Goal: Task Accomplishment & Management: Use online tool/utility

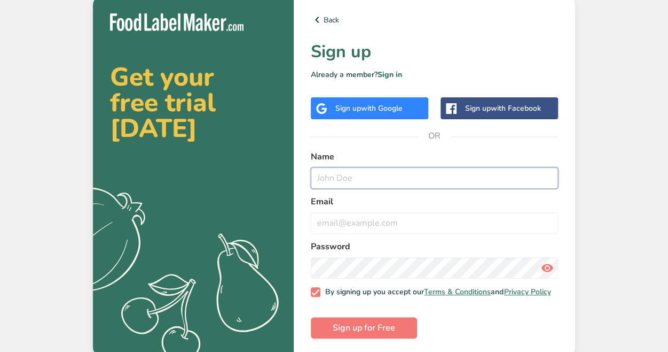
click at [332, 172] on input "text" at bounding box center [434, 177] width 247 height 21
type input "[EMAIL_ADDRESS][DOMAIN_NAME]"
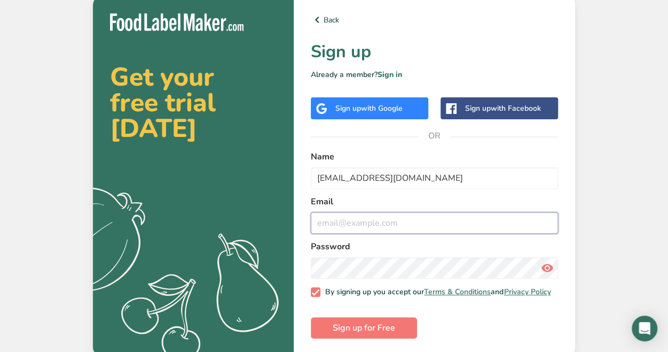
click at [353, 226] on input "email" at bounding box center [434, 222] width 247 height 21
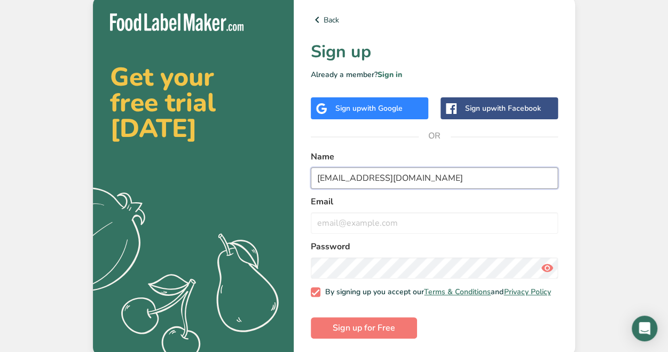
drag, startPoint x: 441, startPoint y: 170, endPoint x: 201, endPoint y: 166, distance: 239.9
click at [201, 166] on section "Get your free trial [DATE] .a{fill:#f5f3ed;} Back Sign up Already a member? Sig…" at bounding box center [334, 175] width 482 height 359
click at [201, 166] on div "Get your free trial [DATE] .a{fill:#f5f3ed;}" at bounding box center [193, 175] width 201 height 359
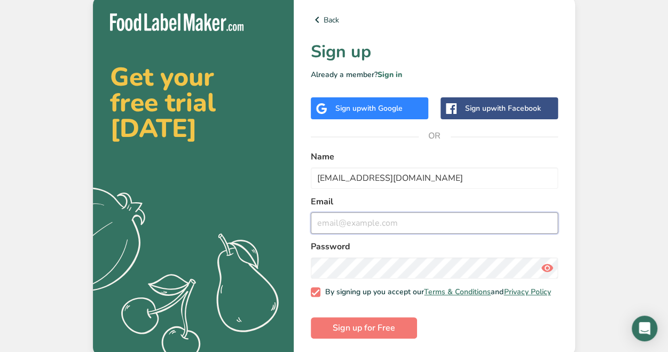
click at [338, 215] on input "email" at bounding box center [434, 222] width 247 height 21
paste input "[EMAIL_ADDRESS][DOMAIN_NAME]"
type input "[EMAIL_ADDRESS][DOMAIN_NAME]"
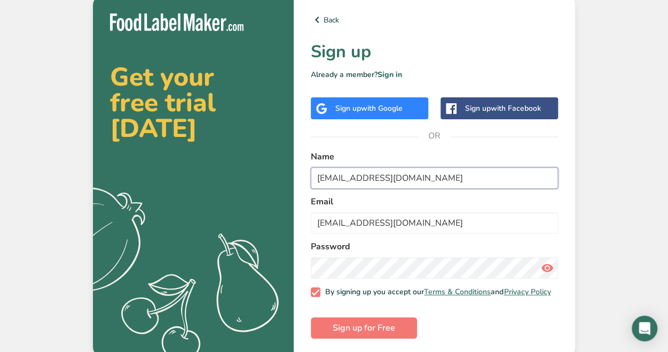
drag, startPoint x: 221, startPoint y: 169, endPoint x: 205, endPoint y: 167, distance: 16.7
click at [205, 167] on section "Get your free trial [DATE] .a{fill:#f5f3ed;} Back Sign up Already a member? Sig…" at bounding box center [334, 175] width 482 height 359
type input "avos"
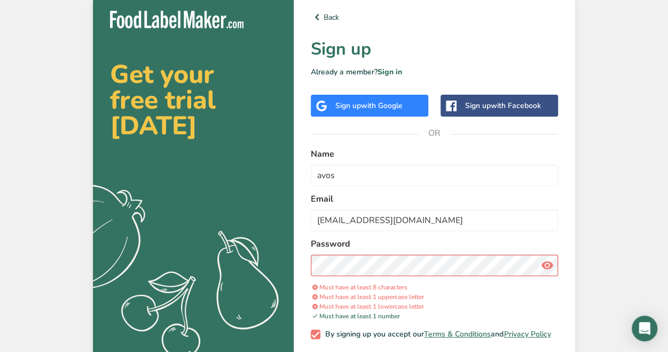
click at [551, 267] on icon at bounding box center [547, 264] width 13 height 19
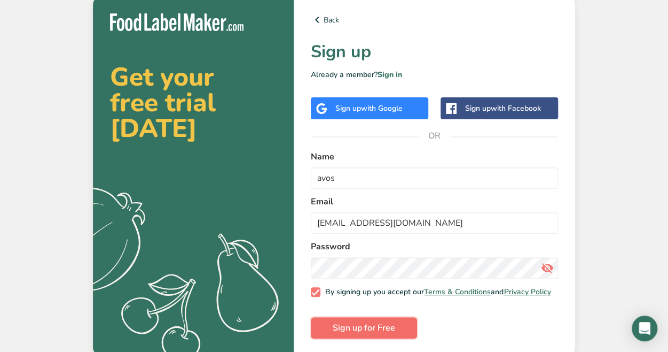
click at [370, 330] on span "Sign up for Free" at bounding box center [364, 327] width 63 height 13
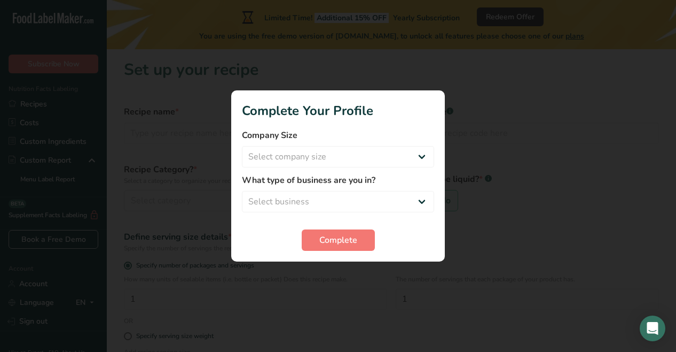
click at [317, 169] on form "Company Size Select company size Fewer than 10 Employees 10 to 50 Employees 51 …" at bounding box center [338, 190] width 192 height 122
click at [306, 156] on select "Select company size Fewer than 10 Employees 10 to 50 Employees 51 to 500 Employ…" at bounding box center [338, 156] width 192 height 21
select select "1"
click at [242, 146] on select "Select company size Fewer than 10 Employees 10 to 50 Employees 51 to 500 Employ…" at bounding box center [338, 156] width 192 height 21
click at [313, 195] on select "Select business Packaged Food Manufacturer Restaurant & Cafe Bakery Meal Plans …" at bounding box center [338, 201] width 192 height 21
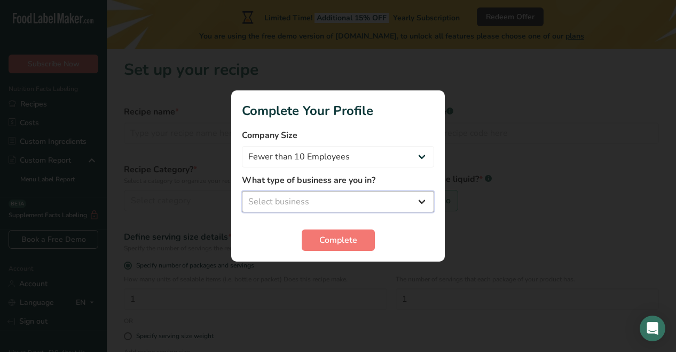
select select "8"
click at [242, 191] on select "Select business Packaged Food Manufacturer Restaurant & Cafe Bakery Meal Plans …" at bounding box center [338, 201] width 192 height 21
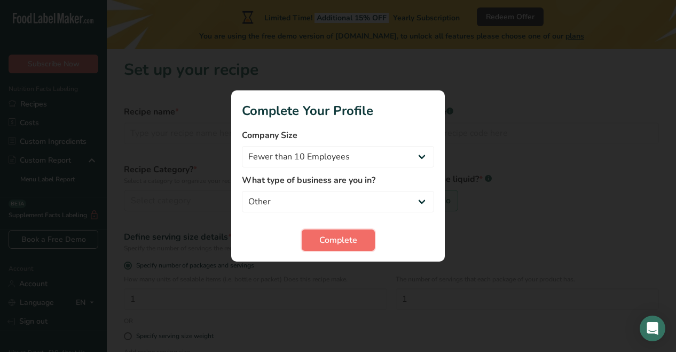
click at [333, 242] on span "Complete" at bounding box center [339, 239] width 38 height 13
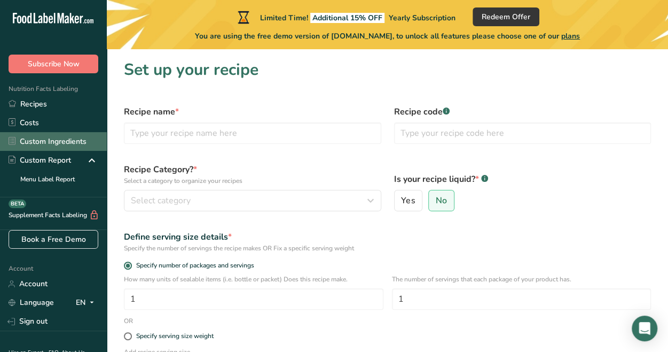
click at [46, 135] on link "Custom Ingredients" at bounding box center [53, 141] width 107 height 19
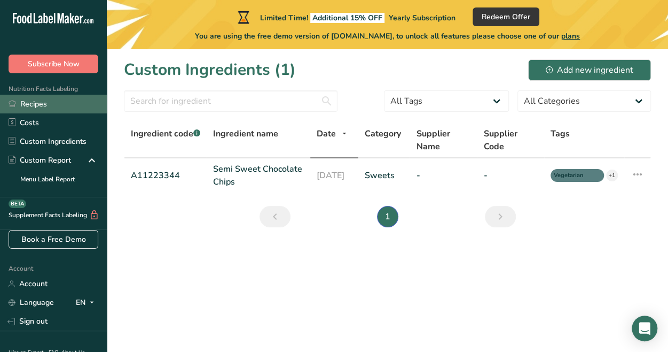
click at [33, 98] on link "Recipes" at bounding box center [53, 104] width 107 height 19
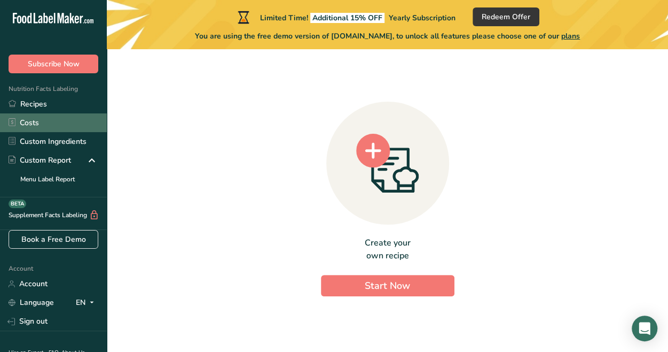
click at [36, 119] on link "Costs" at bounding box center [53, 122] width 107 height 19
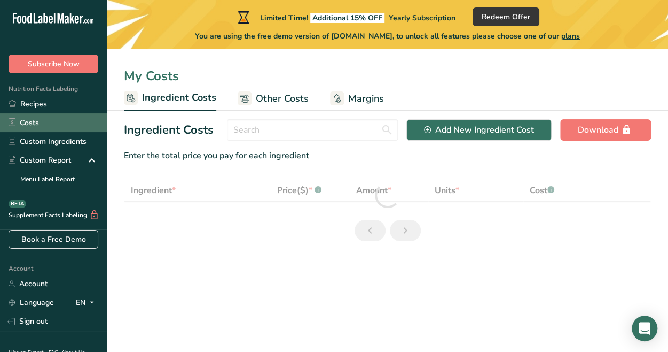
select select "1"
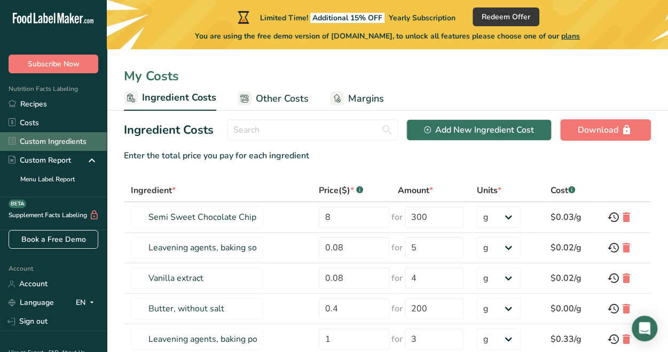
click at [37, 135] on link "Custom Ingredients" at bounding box center [53, 141] width 107 height 19
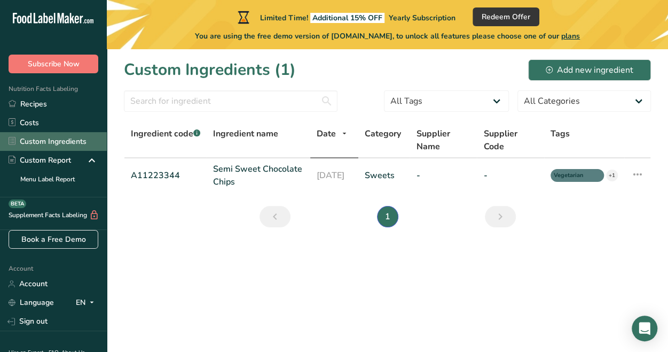
click at [38, 150] on link "Custom Ingredients" at bounding box center [53, 141] width 107 height 19
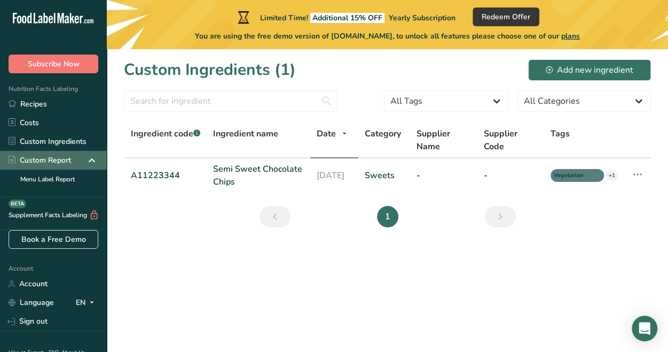
click at [37, 159] on div "Custom Report" at bounding box center [40, 159] width 63 height 11
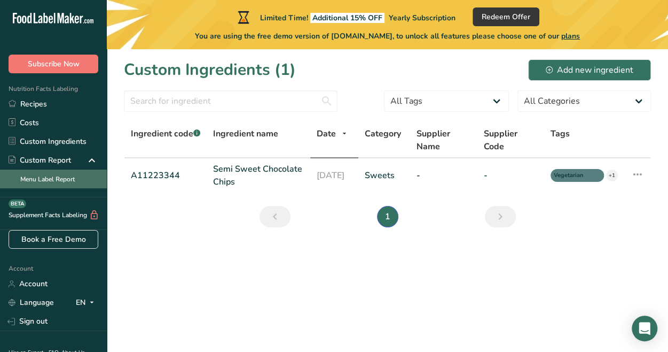
click at [37, 173] on link "Menu Label Report" at bounding box center [53, 178] width 107 height 19
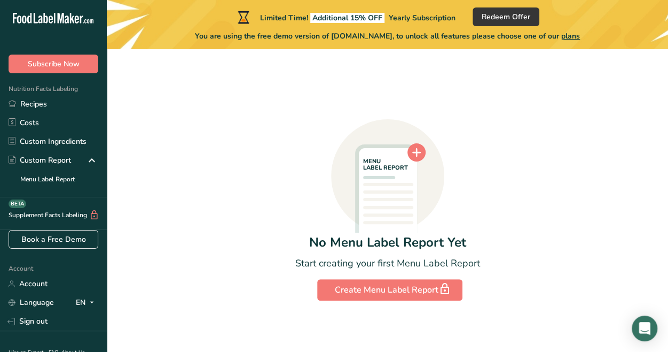
scroll to position [57, 0]
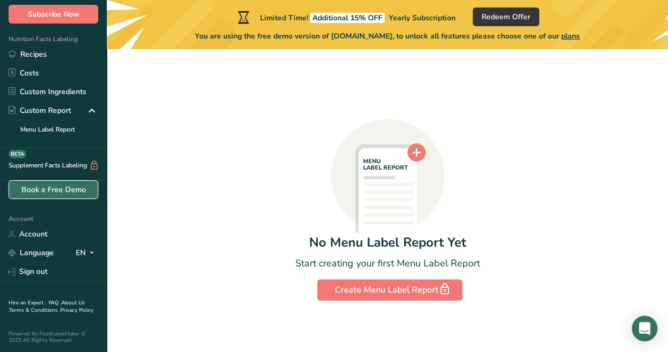
click at [35, 185] on link "Book a Free Demo" at bounding box center [54, 189] width 90 height 19
click at [41, 187] on link "Book a Free Demo" at bounding box center [54, 189] width 90 height 19
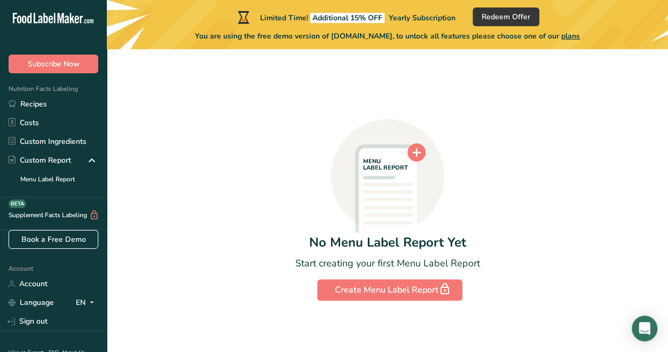
scroll to position [1, 0]
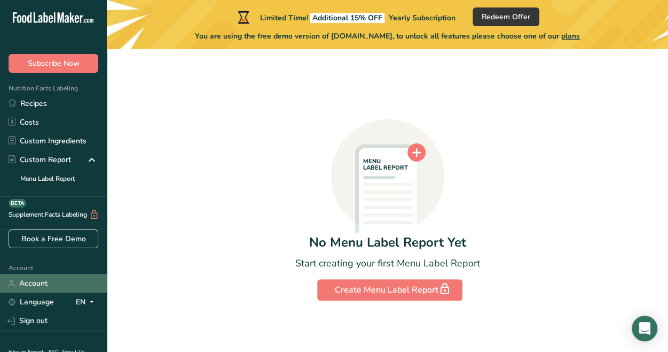
click at [42, 280] on link "Account" at bounding box center [53, 283] width 107 height 19
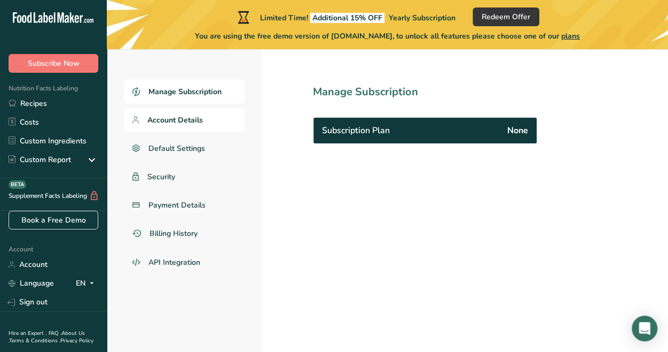
click at [206, 121] on link "Account Details" at bounding box center [184, 120] width 121 height 24
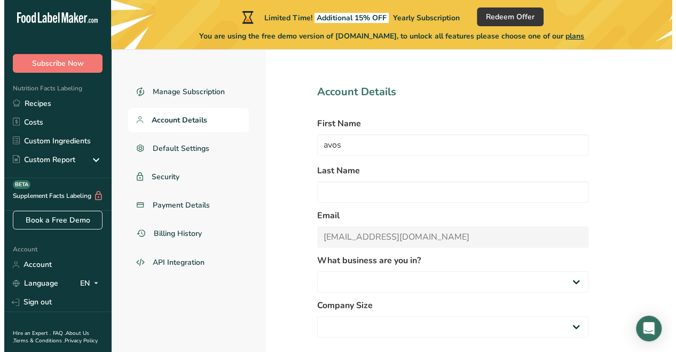
scroll to position [91, 0]
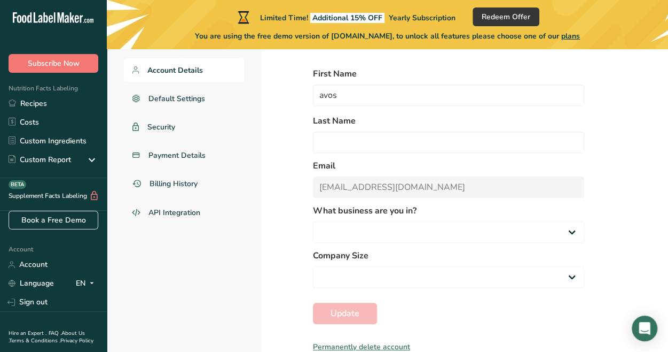
select select "8"
click at [358, 344] on div "Permanently delete account" at bounding box center [448, 346] width 271 height 11
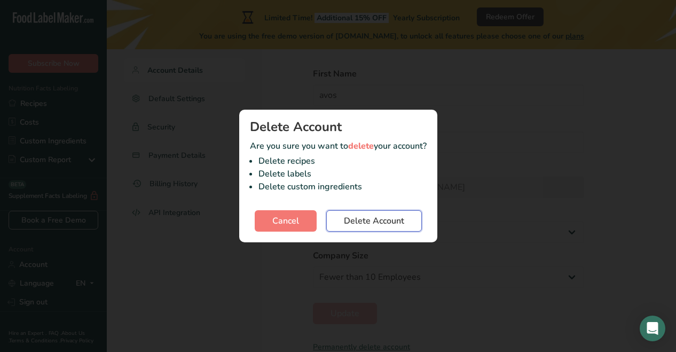
click at [376, 219] on span "Delete Account" at bounding box center [374, 220] width 60 height 13
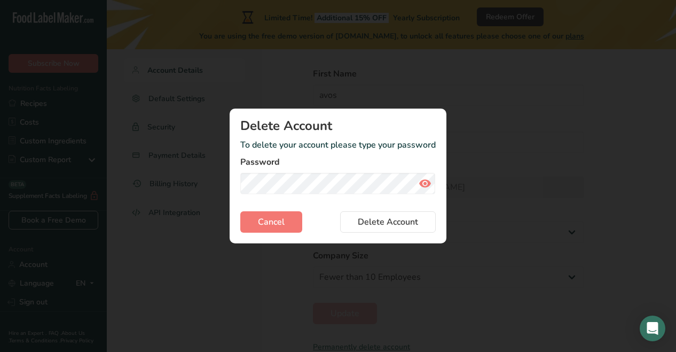
click at [423, 184] on icon "Delete account modal" at bounding box center [425, 183] width 13 height 19
click at [340, 211] on button "Delete Account" at bounding box center [388, 221] width 96 height 21
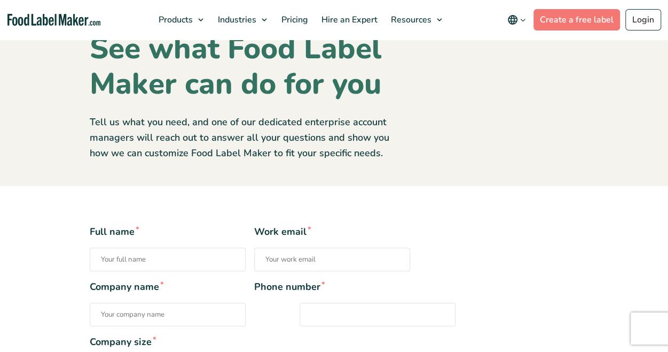
scroll to position [48, 0]
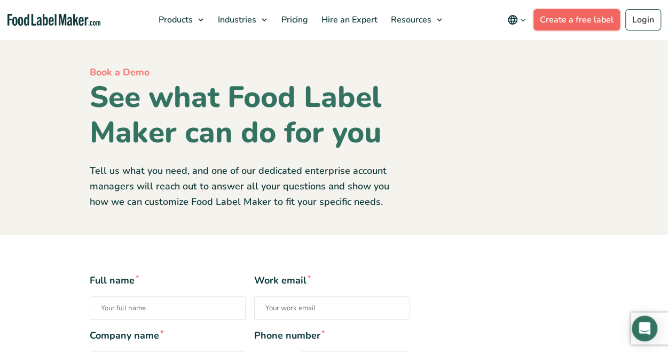
click at [556, 20] on link "Create a free label" at bounding box center [577, 19] width 87 height 21
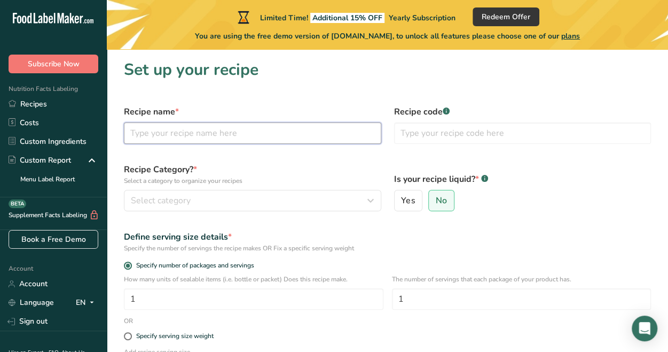
click at [216, 125] on input "text" at bounding box center [253, 132] width 258 height 21
type input "Scrunchie sparkle spray"
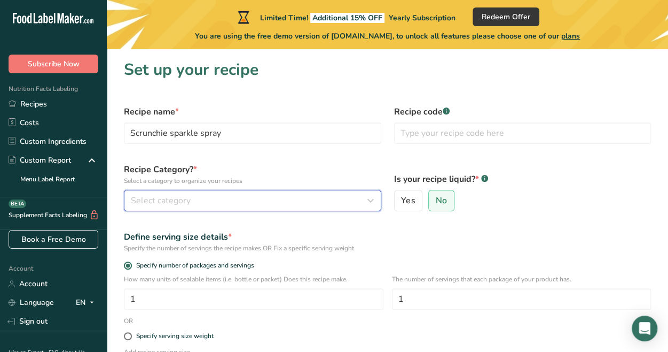
click at [256, 210] on button "Select category" at bounding box center [253, 200] width 258 height 21
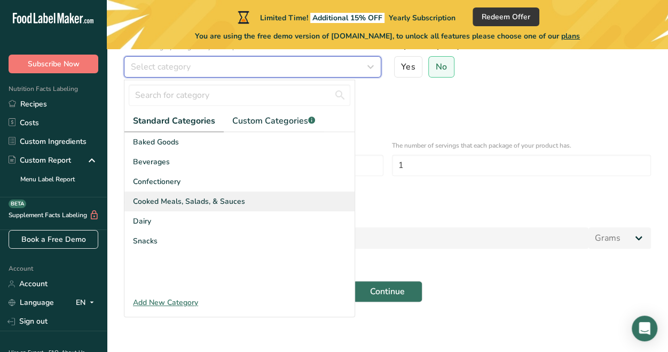
scroll to position [119, 0]
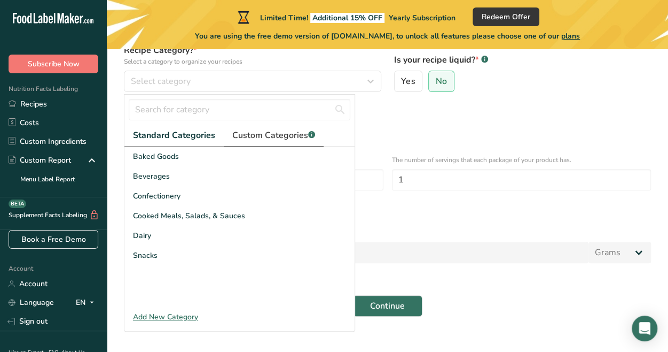
click at [268, 139] on span "Custom Categories .a-a{fill:#347362;}.b-a{fill:#fff;}" at bounding box center [273, 135] width 83 height 13
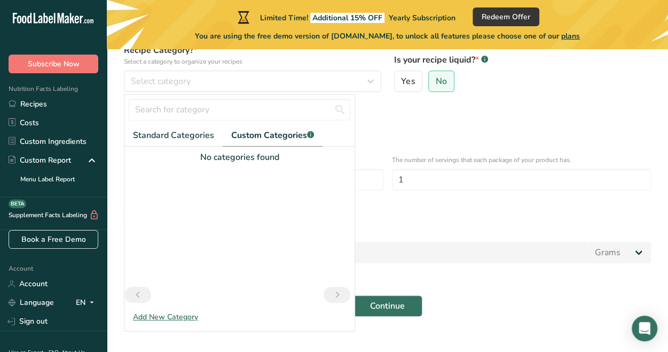
click at [160, 293] on nav at bounding box center [237, 294] width 230 height 16
click at [165, 315] on div "Add New Category" at bounding box center [239, 316] width 230 height 11
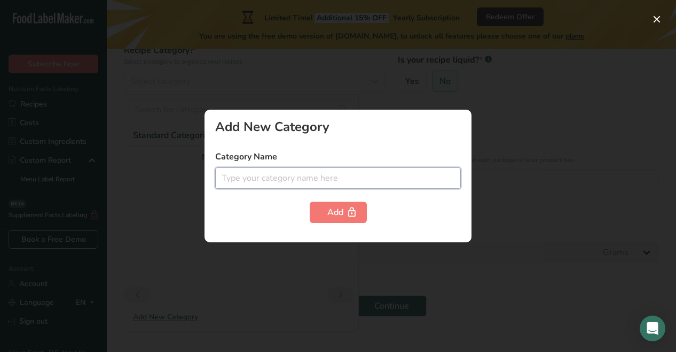
click at [275, 183] on input "text" at bounding box center [338, 177] width 246 height 21
type input "Perfume"
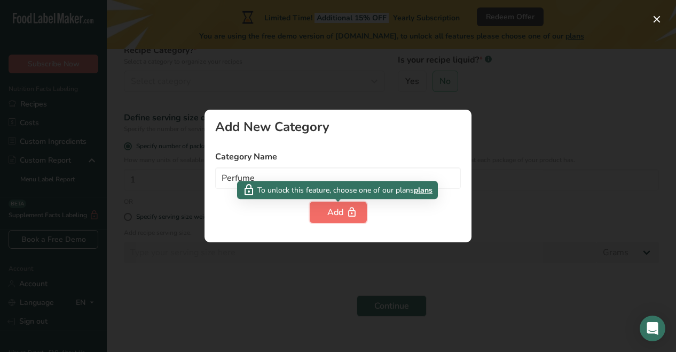
click at [324, 209] on button "Add" at bounding box center [338, 211] width 57 height 21
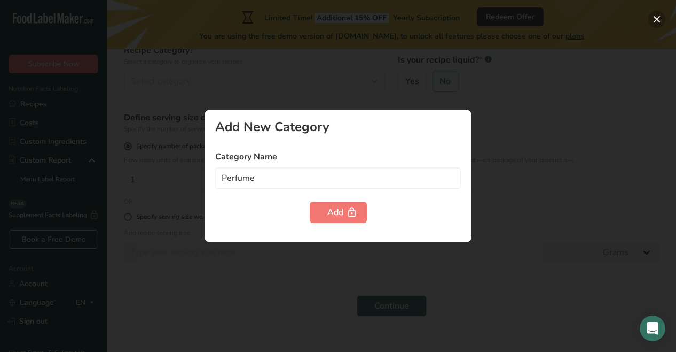
click at [655, 18] on button "button" at bounding box center [657, 19] width 17 height 17
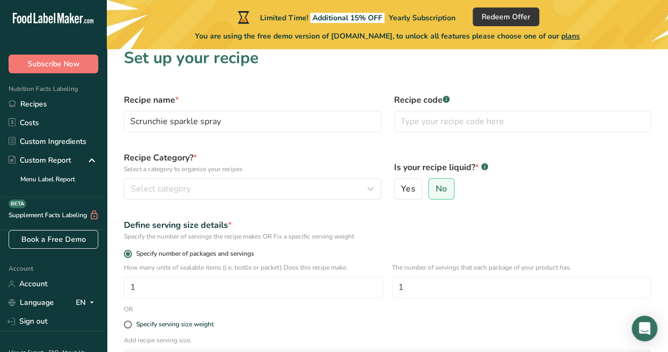
scroll to position [11, 0]
click at [401, 192] on span "Yes" at bounding box center [408, 189] width 14 height 11
click at [401, 192] on input "Yes" at bounding box center [398, 189] width 7 height 7
radio input "true"
radio input "false"
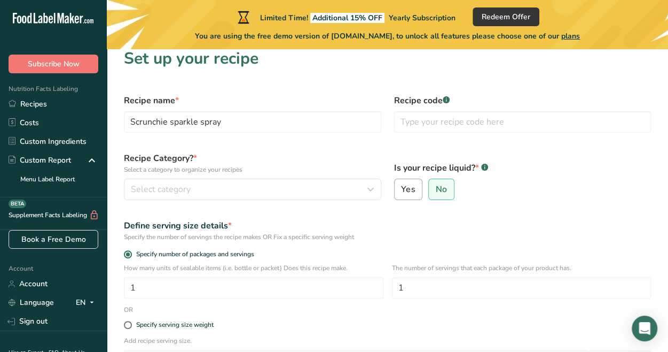
select select "22"
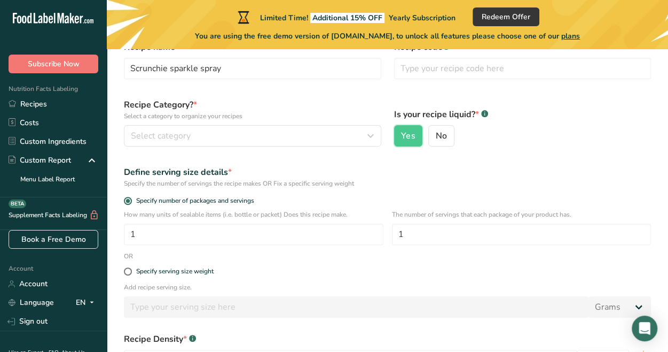
scroll to position [65, 0]
click at [411, 235] on input "1" at bounding box center [522, 233] width 260 height 21
type input "5"
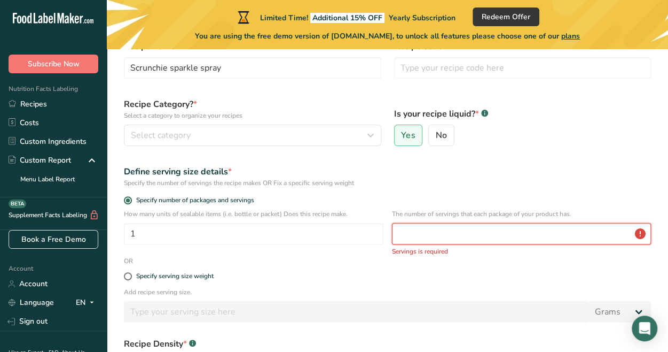
type input "8"
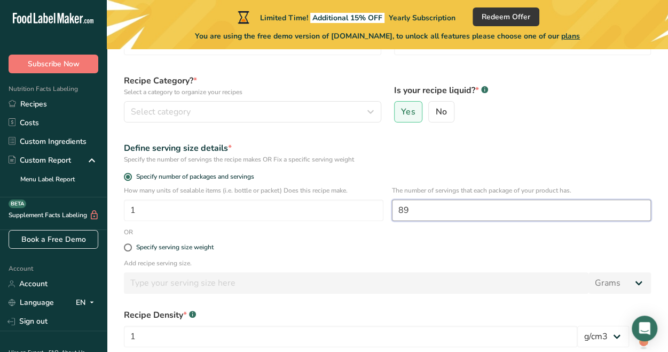
scroll to position [206, 0]
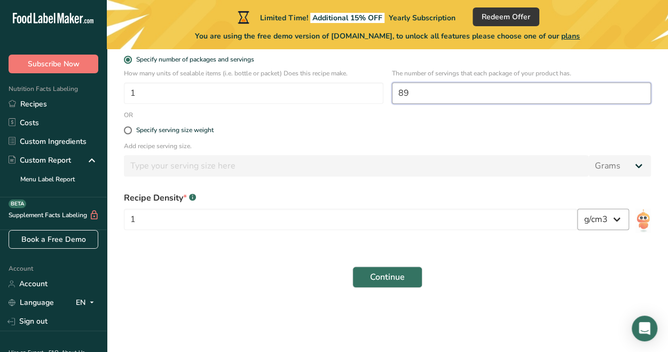
type input "89"
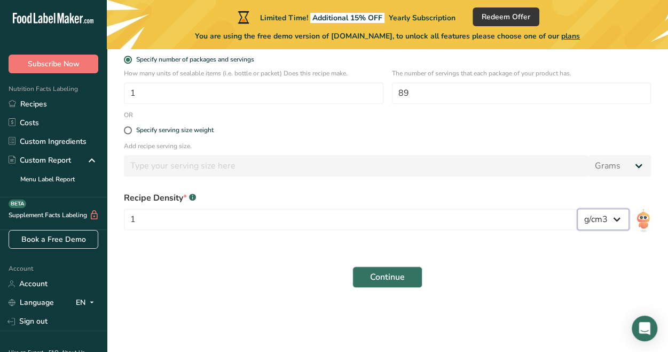
click at [619, 214] on select "lb/ft3 g/cm3" at bounding box center [604, 218] width 52 height 21
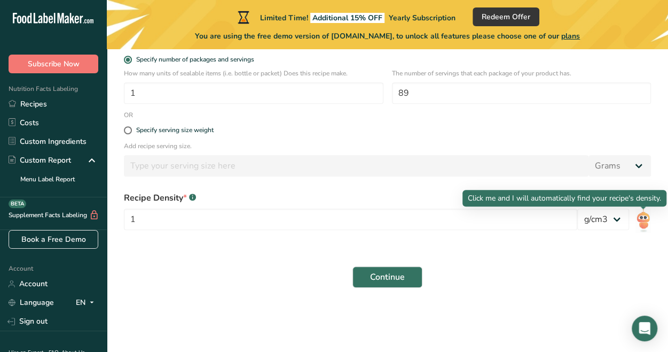
click at [646, 213] on img at bounding box center [643, 220] width 15 height 24
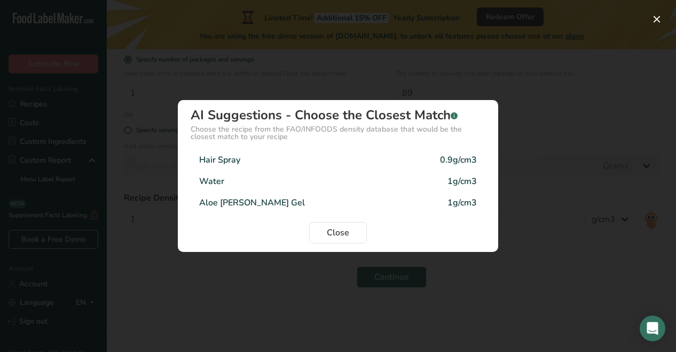
click at [277, 185] on div "Water 1g/cm3" at bounding box center [338, 180] width 295 height 21
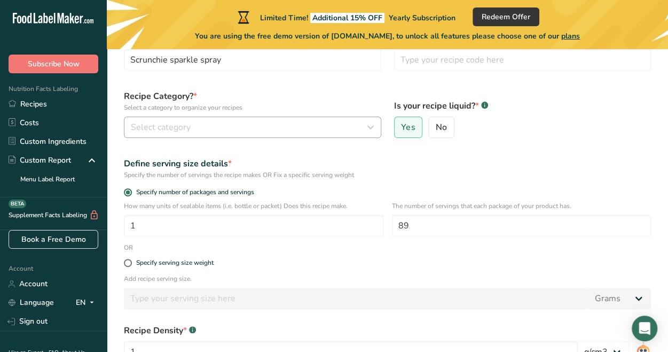
scroll to position [0, 0]
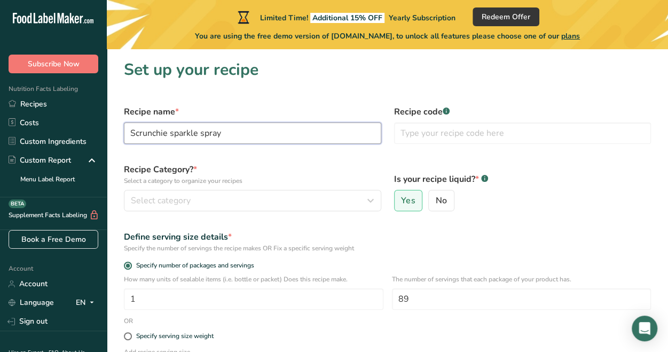
click at [203, 135] on input "Scrunchie sparkle spray" at bounding box center [253, 132] width 258 height 21
type input "Scrunchie sparkle body spray"
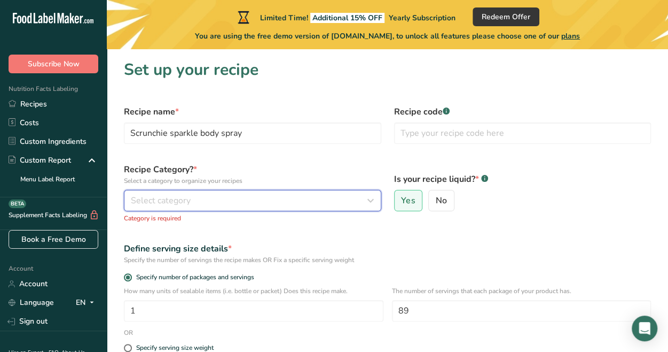
click at [149, 192] on button "Select category" at bounding box center [253, 200] width 258 height 21
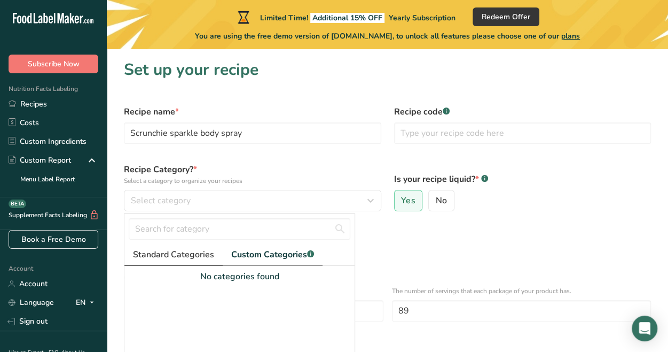
click at [191, 252] on span "Standard Categories" at bounding box center [173, 254] width 81 height 13
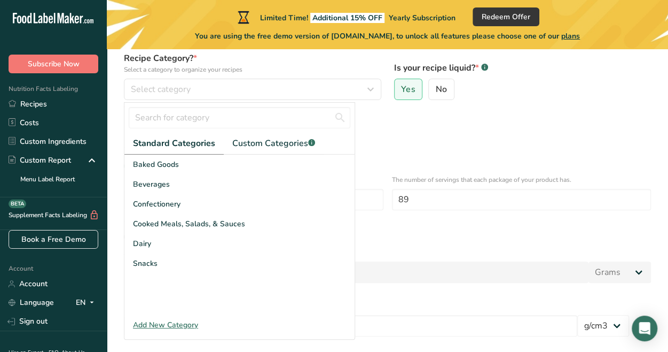
scroll to position [112, 0]
click at [154, 142] on span "Standard Categories" at bounding box center [174, 142] width 82 height 13
click at [464, 205] on input "89" at bounding box center [522, 198] width 260 height 21
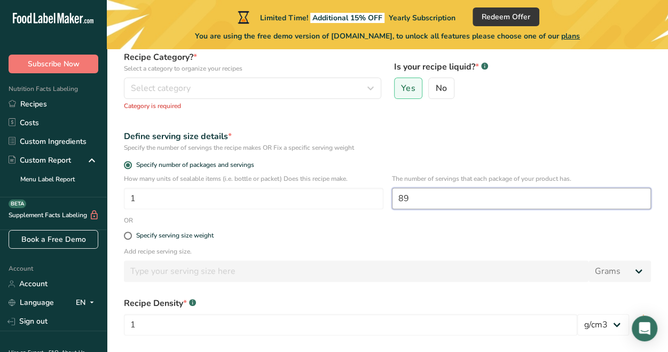
scroll to position [231, 0]
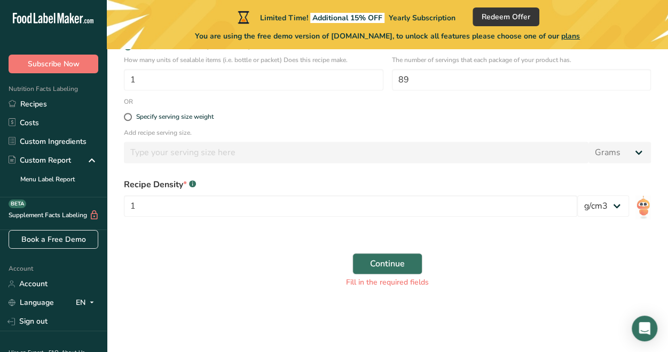
click at [639, 208] on img at bounding box center [643, 207] width 15 height 24
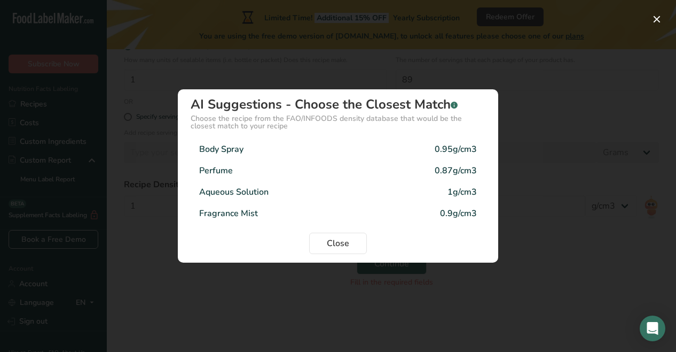
click at [294, 156] on div "Body Spray 0.95g/cm3" at bounding box center [338, 148] width 295 height 21
type input "0.95"
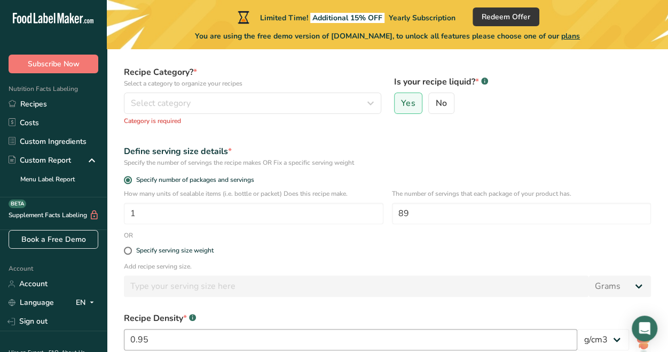
scroll to position [0, 0]
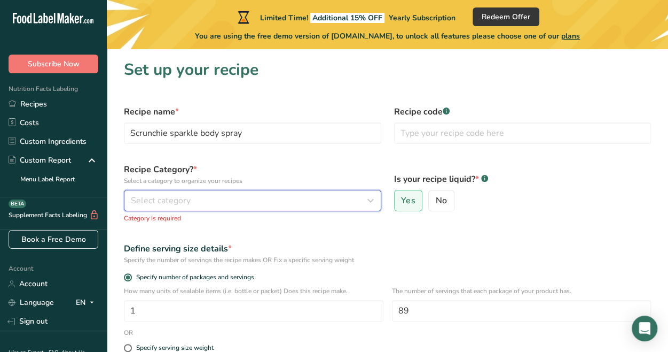
click at [206, 210] on button "Select category" at bounding box center [253, 200] width 258 height 21
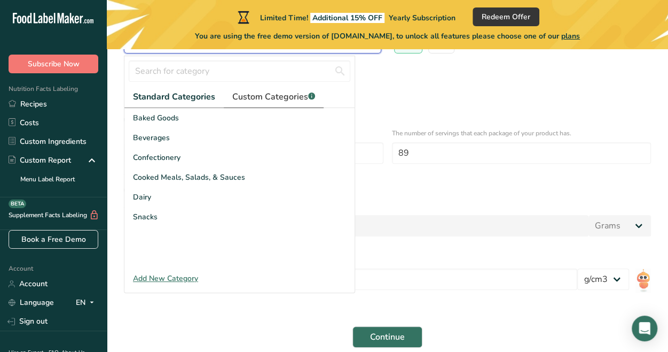
scroll to position [160, 0]
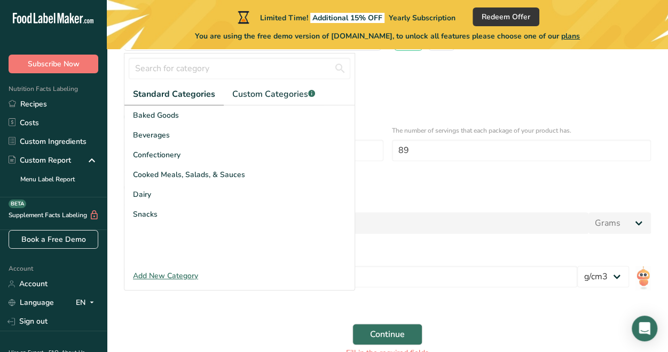
click at [183, 274] on div "Add New Category" at bounding box center [239, 275] width 230 height 11
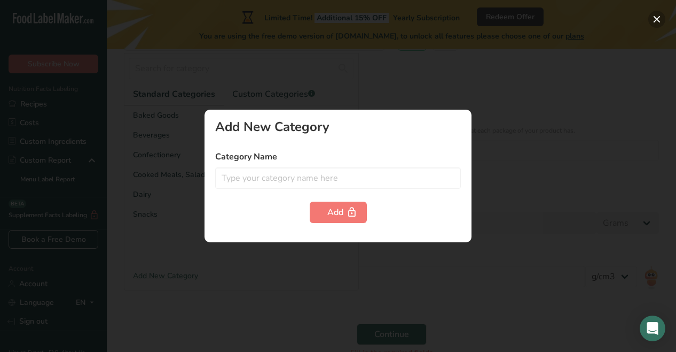
click at [650, 18] on button "button" at bounding box center [657, 19] width 17 height 17
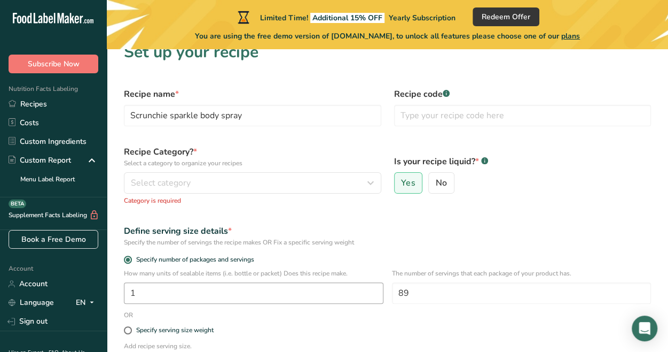
scroll to position [17, 0]
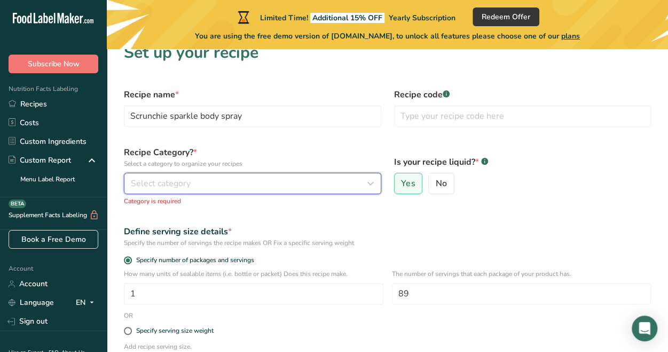
click at [161, 181] on span "Select category" at bounding box center [161, 183] width 60 height 13
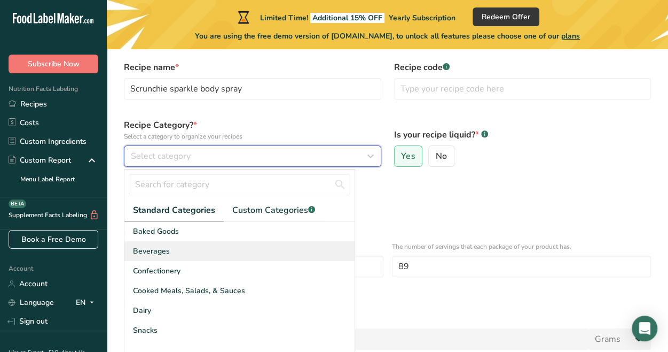
scroll to position [45, 0]
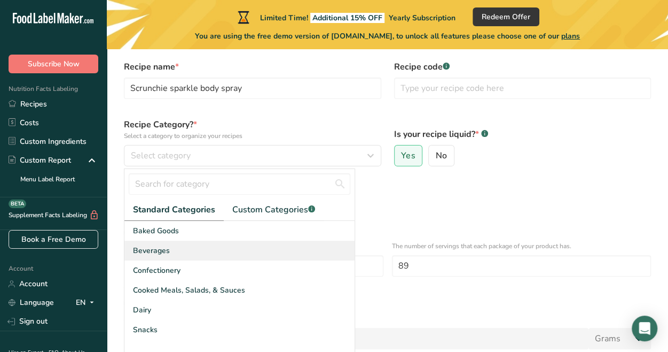
click at [165, 247] on span "Beverages" at bounding box center [151, 250] width 37 height 11
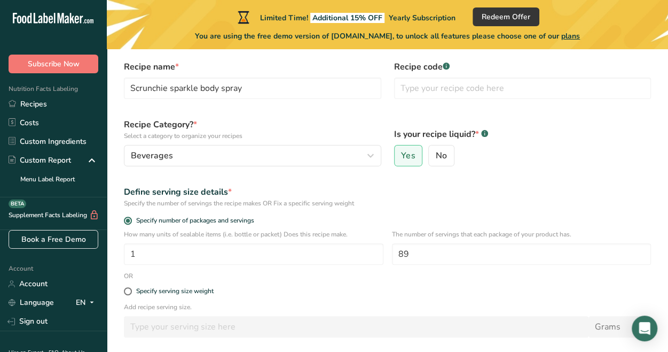
scroll to position [219, 0]
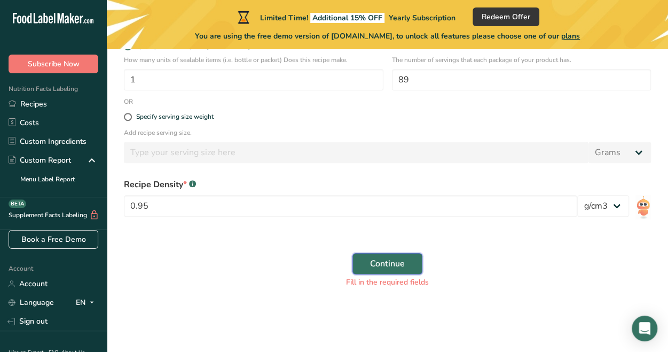
click at [402, 259] on span "Continue" at bounding box center [387, 263] width 35 height 13
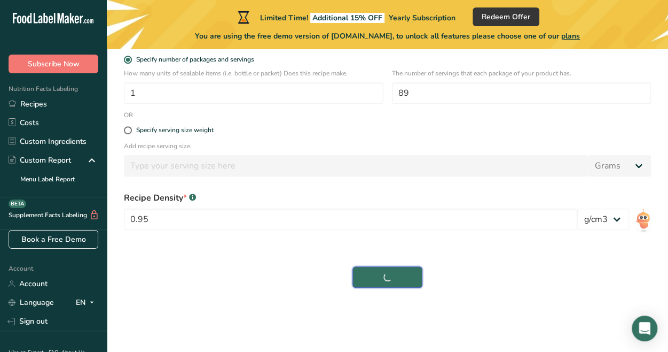
scroll to position [206, 0]
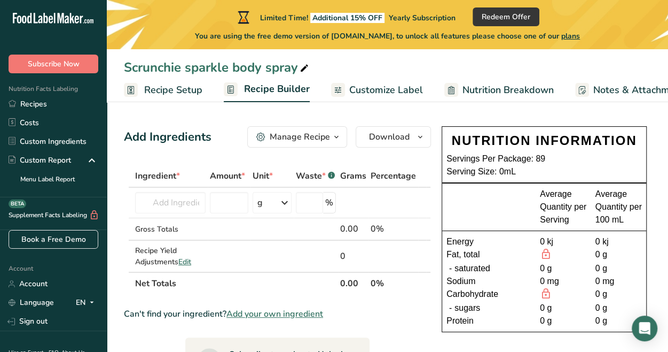
click at [354, 90] on span "Customize Label" at bounding box center [386, 90] width 74 height 14
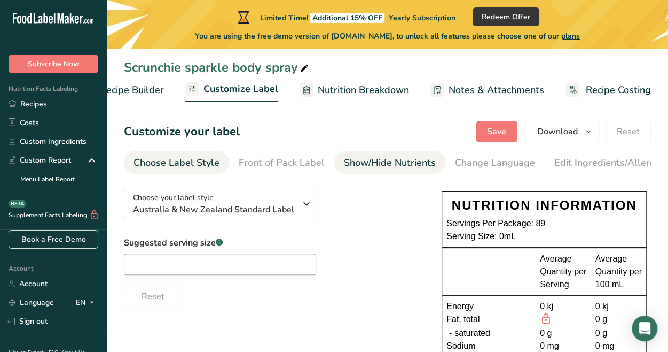
scroll to position [0, 130]
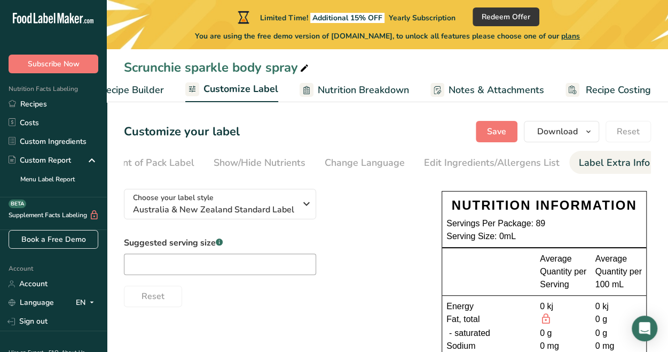
click at [587, 160] on div "Label Extra Info" at bounding box center [614, 162] width 71 height 14
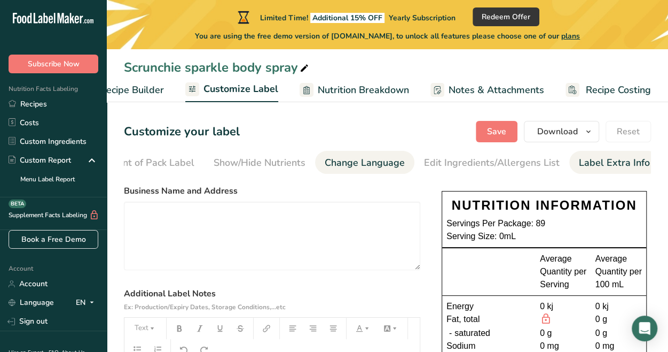
scroll to position [0, 0]
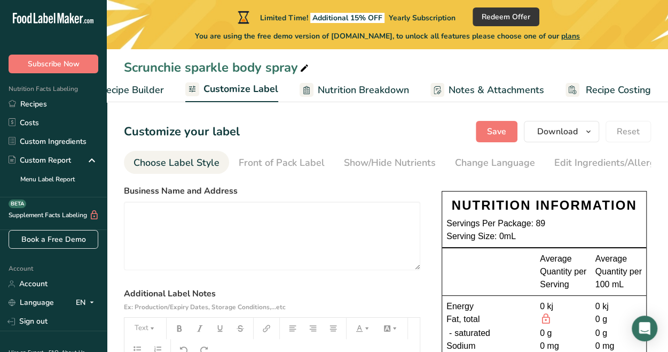
click at [182, 158] on div "Choose Label Style" at bounding box center [177, 162] width 86 height 14
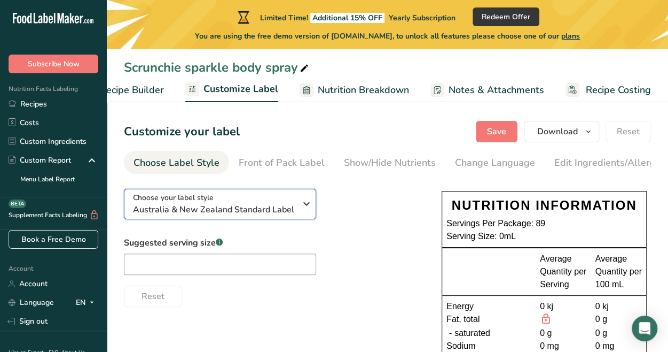
click at [214, 203] on div "Choose your label style Australia & New Zealand Standard Label" at bounding box center [214, 204] width 163 height 24
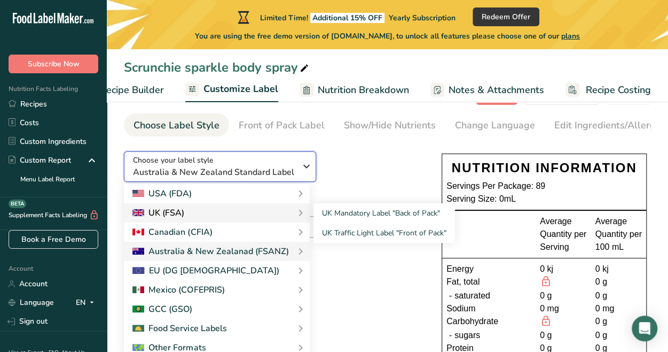
scroll to position [39, 0]
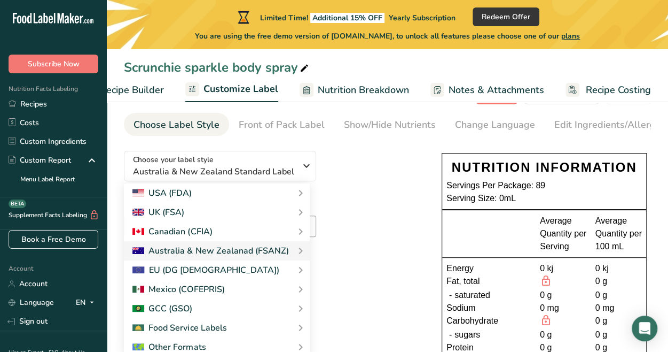
click at [377, 201] on div "Suggested serving size .a-a{fill:#347362;}.b-a{fill:#fff;} Reset" at bounding box center [272, 233] width 297 height 71
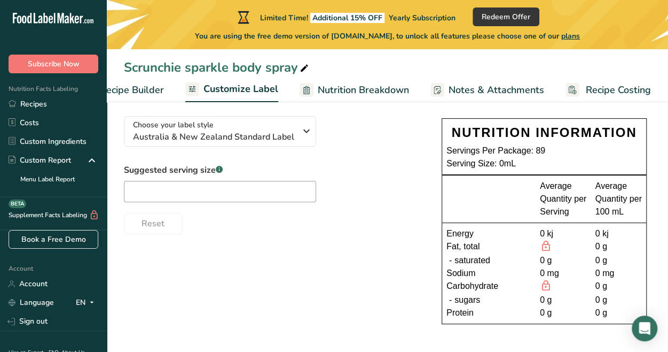
scroll to position [75, 0]
click at [244, 194] on input "text" at bounding box center [220, 191] width 192 height 21
type input "89"
click at [352, 166] on div "Suggested serving size .a-a{fill:#347362;}.b-a{fill:#fff;} 89 Reset" at bounding box center [272, 199] width 297 height 71
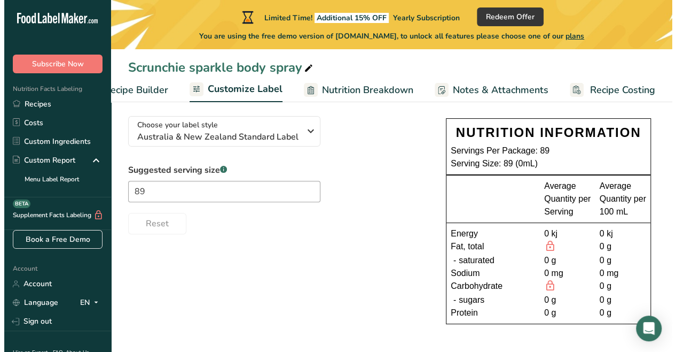
scroll to position [0, 0]
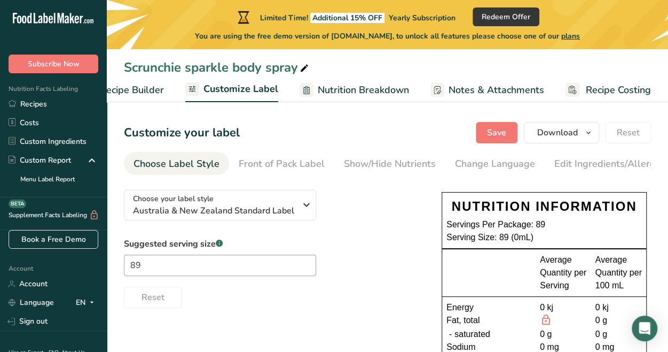
click at [347, 85] on span "Nutrition Breakdown" at bounding box center [363, 90] width 91 height 14
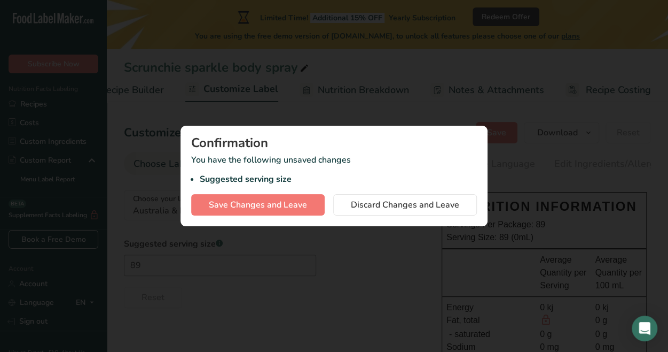
scroll to position [0, 136]
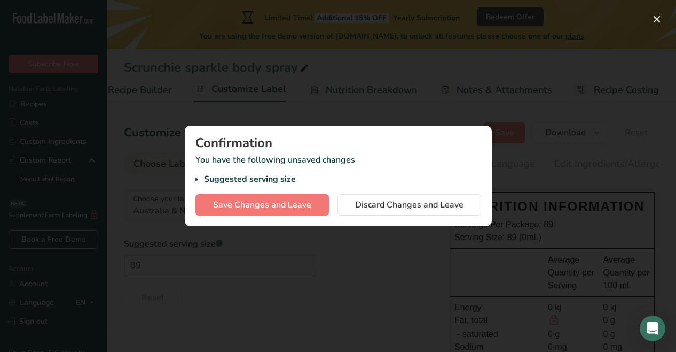
click at [512, 149] on div at bounding box center [338, 176] width 676 height 352
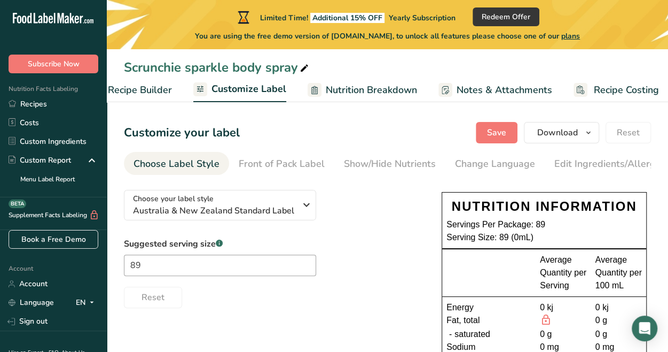
drag, startPoint x: 512, startPoint y: 149, endPoint x: 256, endPoint y: 115, distance: 257.7
click at [256, 115] on section "Customize your label Save Download Choose what to show on your downloaded label…" at bounding box center [388, 265] width 562 height 321
click at [136, 89] on span "Recipe Builder" at bounding box center [140, 90] width 64 height 14
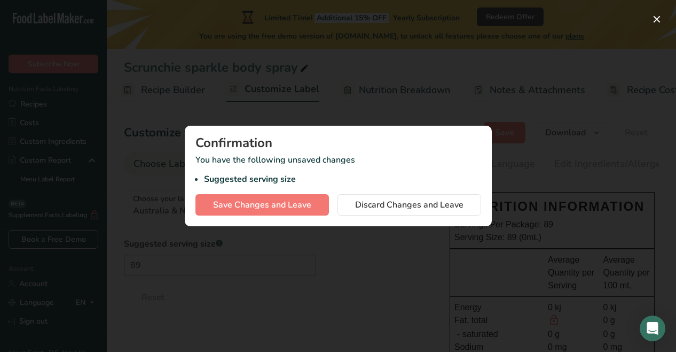
click at [527, 206] on div at bounding box center [338, 176] width 676 height 352
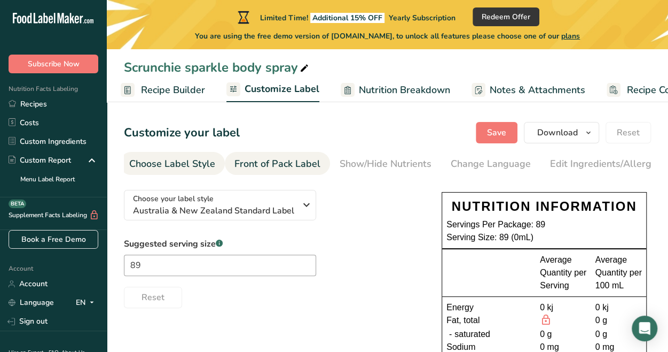
click at [316, 155] on link "Front of Pack Label" at bounding box center [278, 164] width 86 height 24
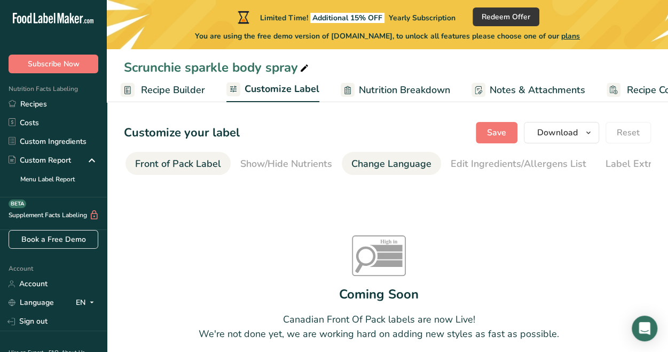
click at [365, 161] on div "Change Language" at bounding box center [392, 164] width 80 height 14
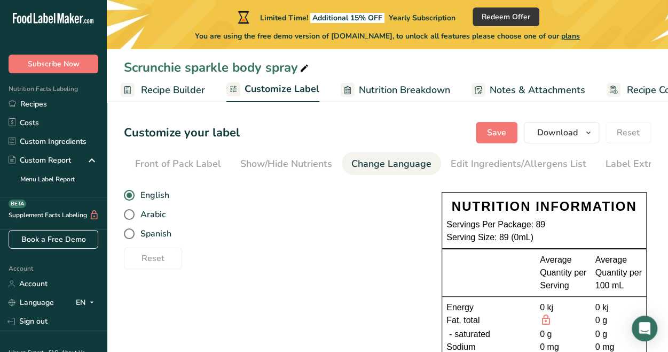
scroll to position [0, 130]
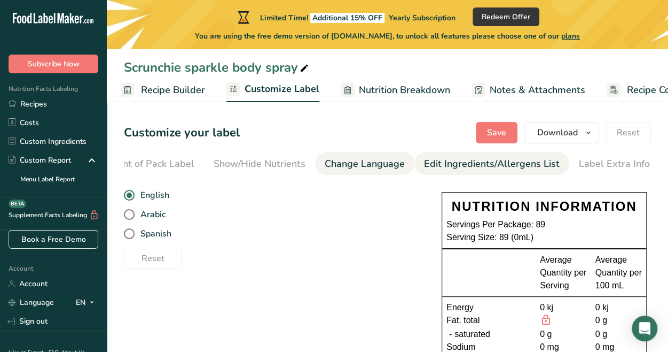
click at [453, 162] on div "Edit Ingredients/Allergens List" at bounding box center [492, 164] width 136 height 14
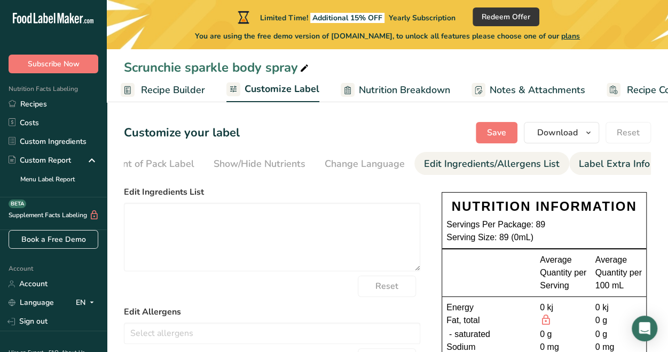
click at [580, 169] on div "Label Extra Info" at bounding box center [614, 164] width 71 height 14
